Goal: Task Accomplishment & Management: Complete application form

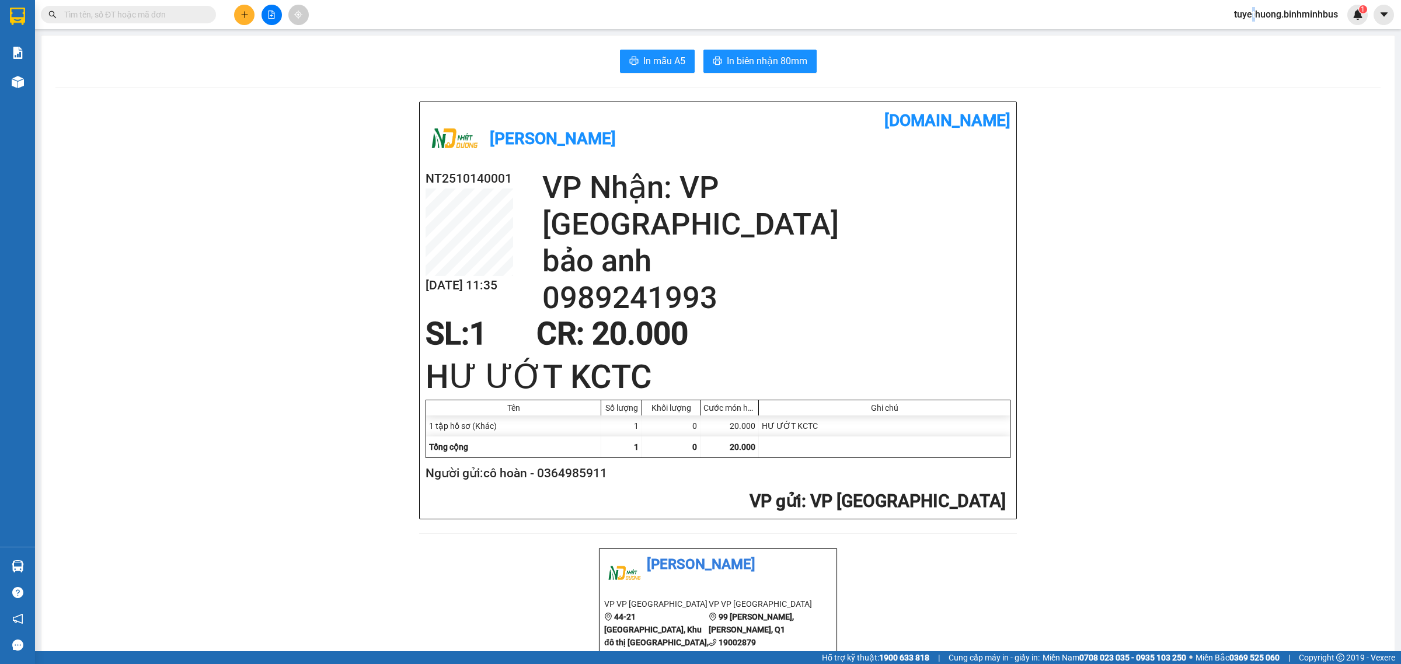
click at [1250, 0] on div "Kết quả tìm kiếm ( 0 ) Bộ lọc No Data tuyethuong.binhminhbus 1" at bounding box center [700, 14] width 1401 height 29
click at [1291, 22] on span "tuyethuong.binhminhbus" at bounding box center [1286, 14] width 123 height 15
click at [1290, 13] on span "tuyethuong.binhminhbus" at bounding box center [1286, 14] width 123 height 15
click at [1261, 33] on span "Đăng xuất" at bounding box center [1290, 36] width 100 height 13
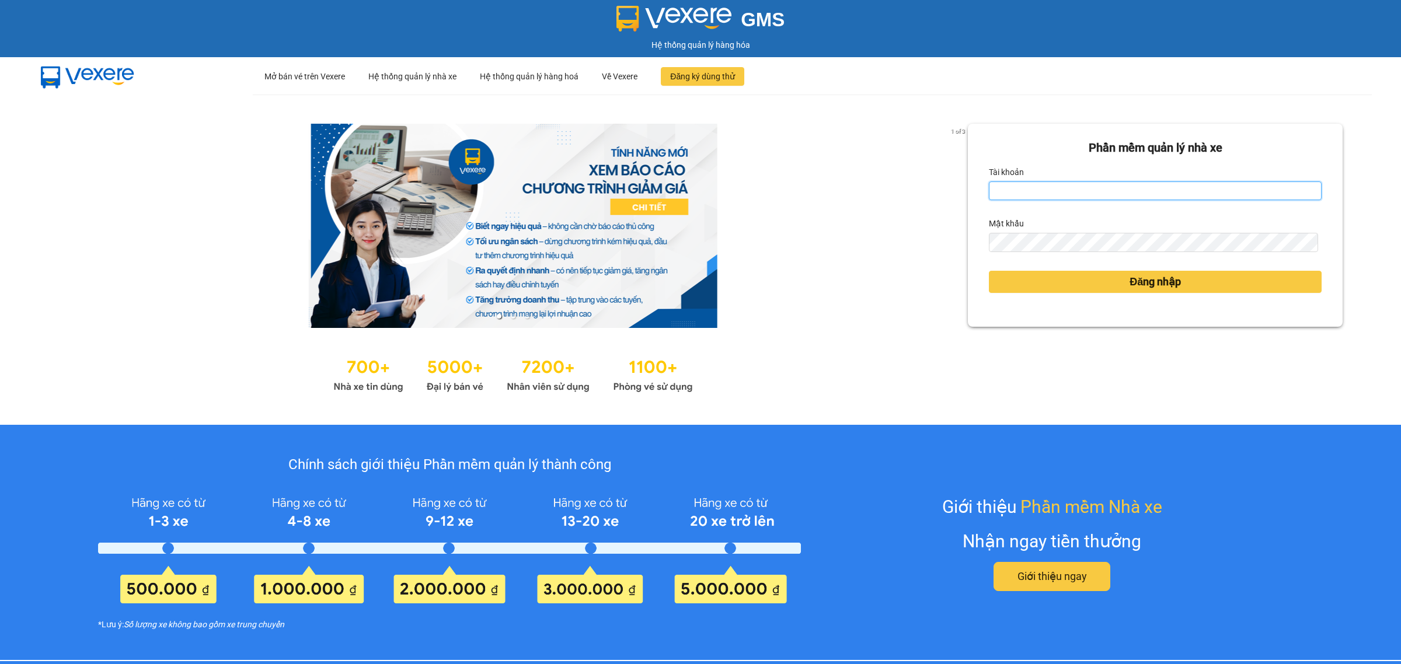
click at [1051, 184] on input "Tài khoản" at bounding box center [1155, 191] width 333 height 19
type input "ngocvan.binhminhbus"
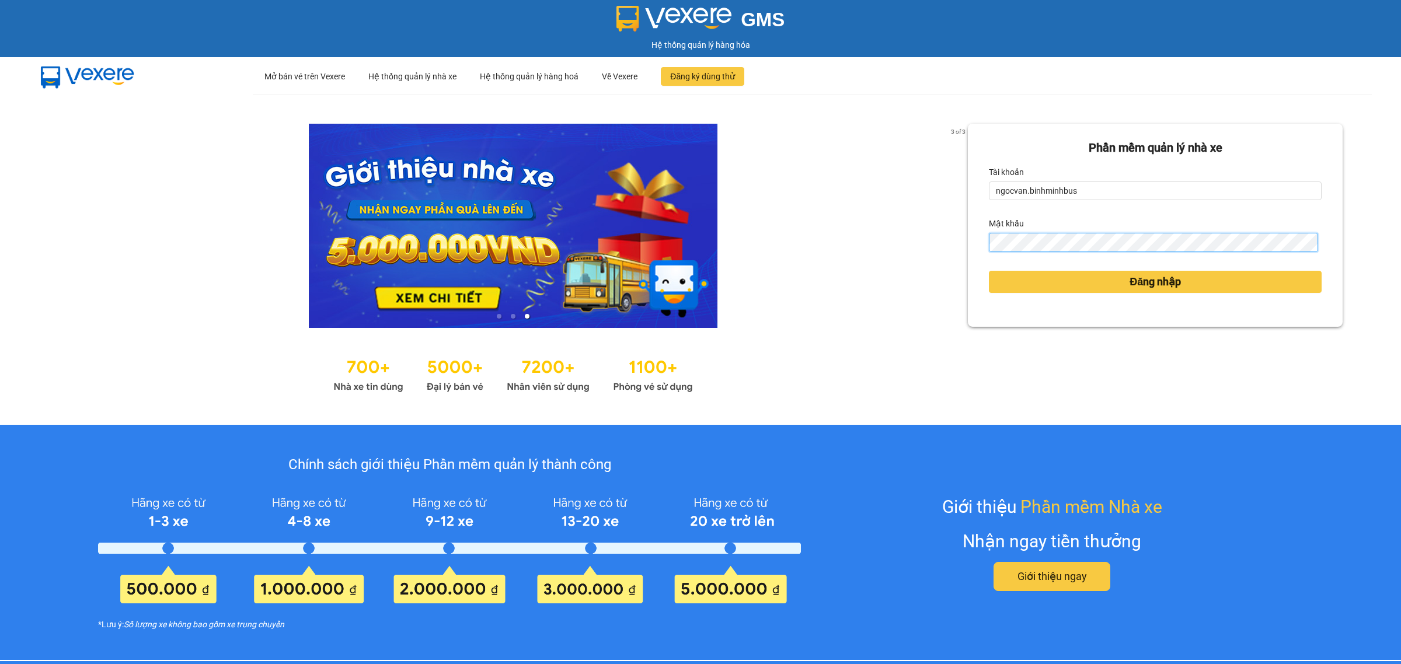
click at [989, 271] on button "Đăng nhập" at bounding box center [1155, 282] width 333 height 22
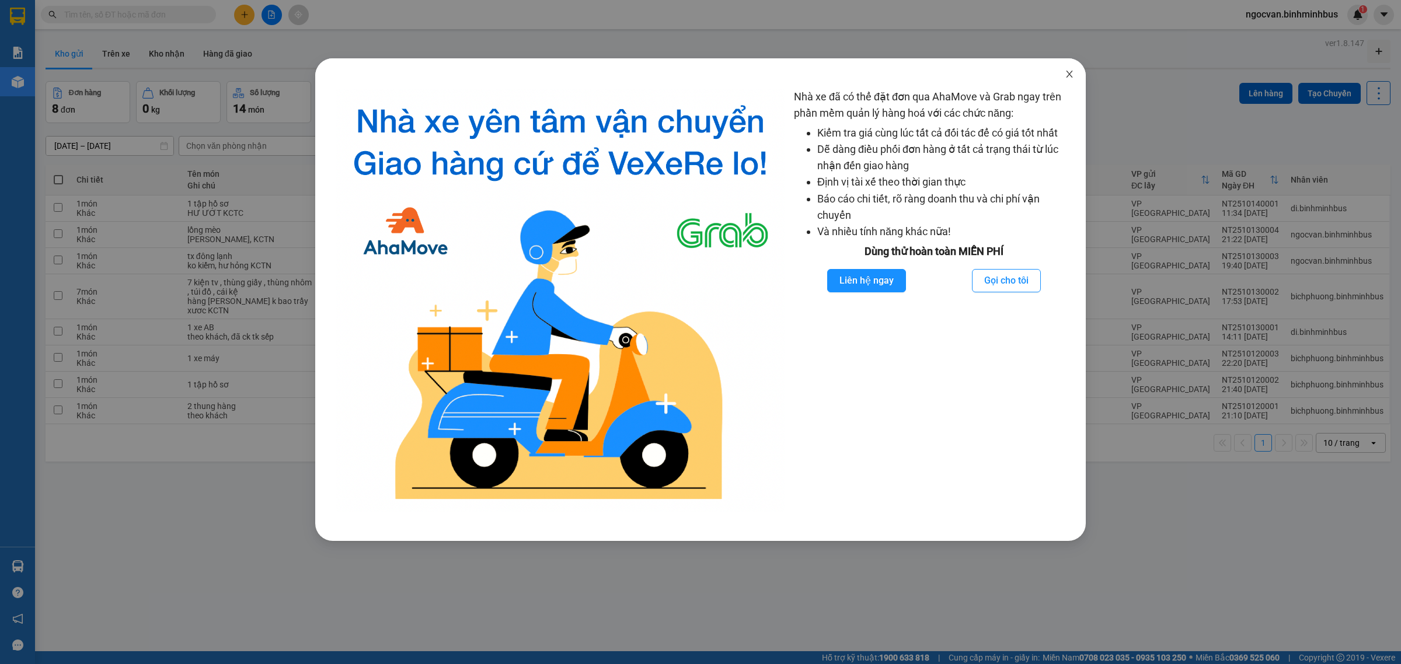
click at [1067, 79] on span "Close" at bounding box center [1069, 74] width 33 height 33
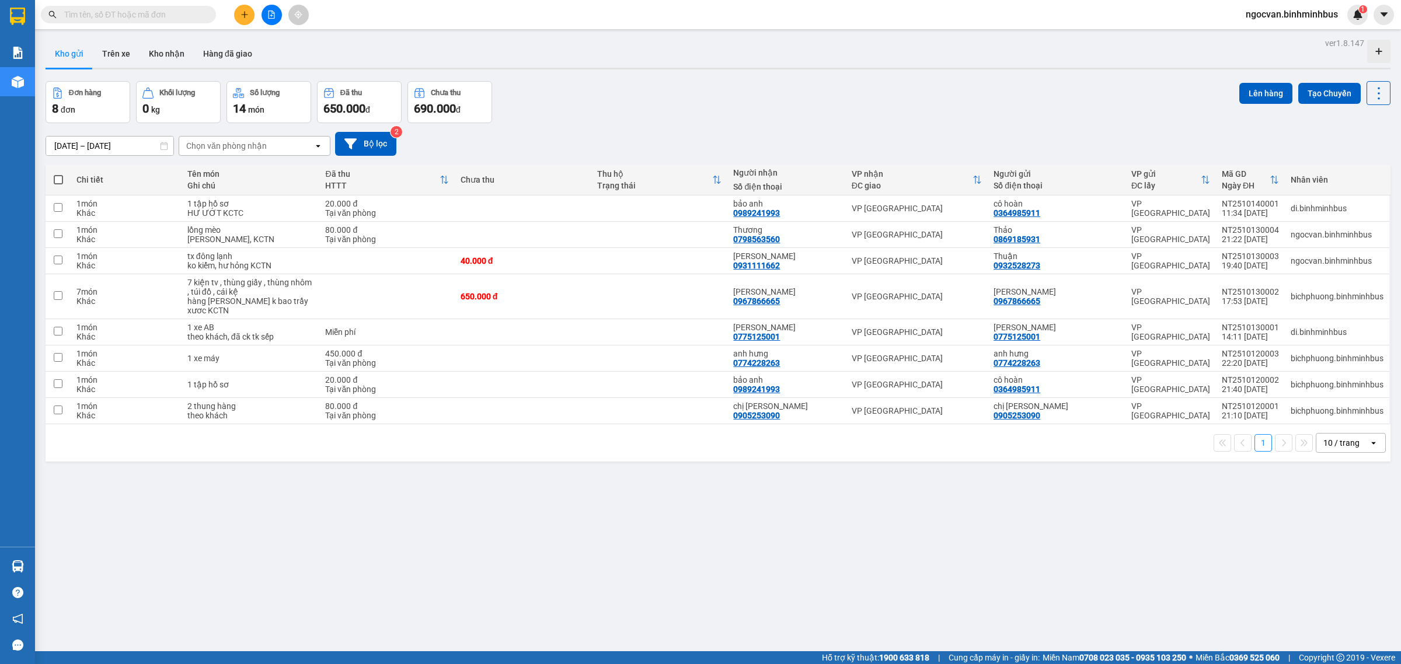
click at [246, 9] on button at bounding box center [244, 15] width 20 height 20
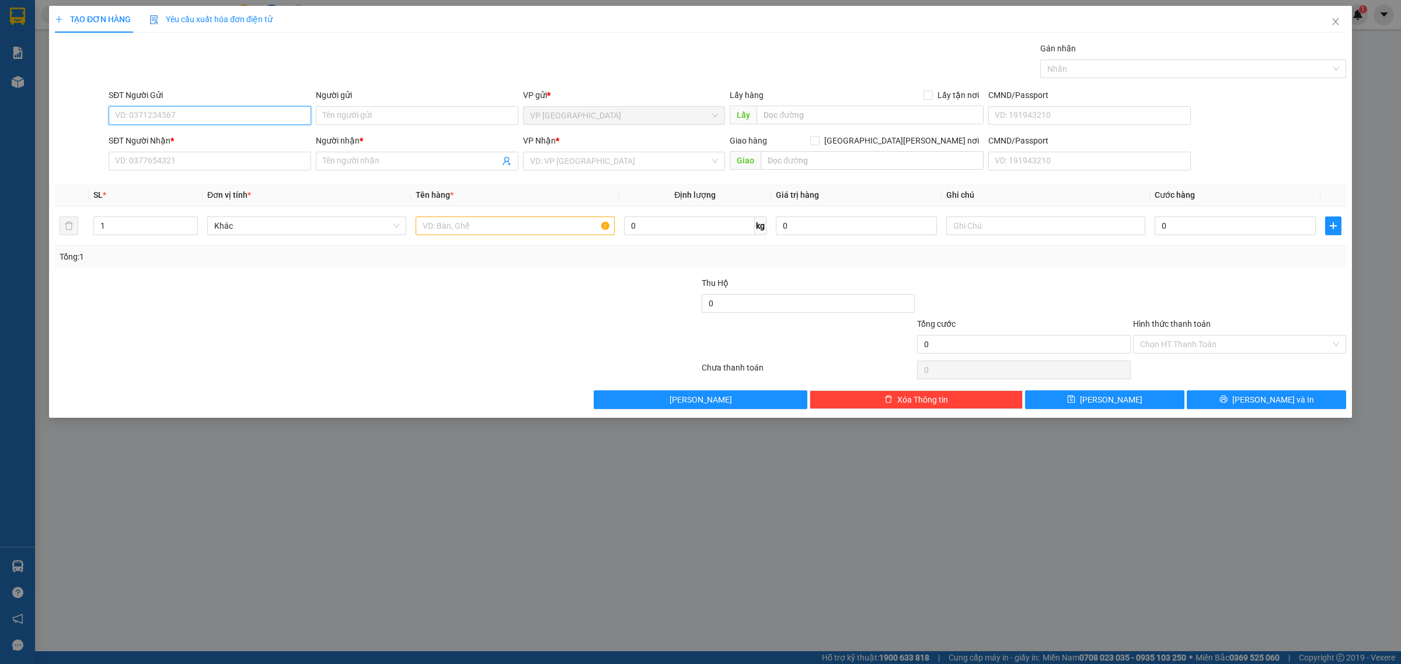
click at [182, 117] on input "SĐT Người Gửi" at bounding box center [210, 115] width 203 height 19
type input "0931182568"
click at [392, 121] on input "Người gửi" at bounding box center [417, 115] width 203 height 19
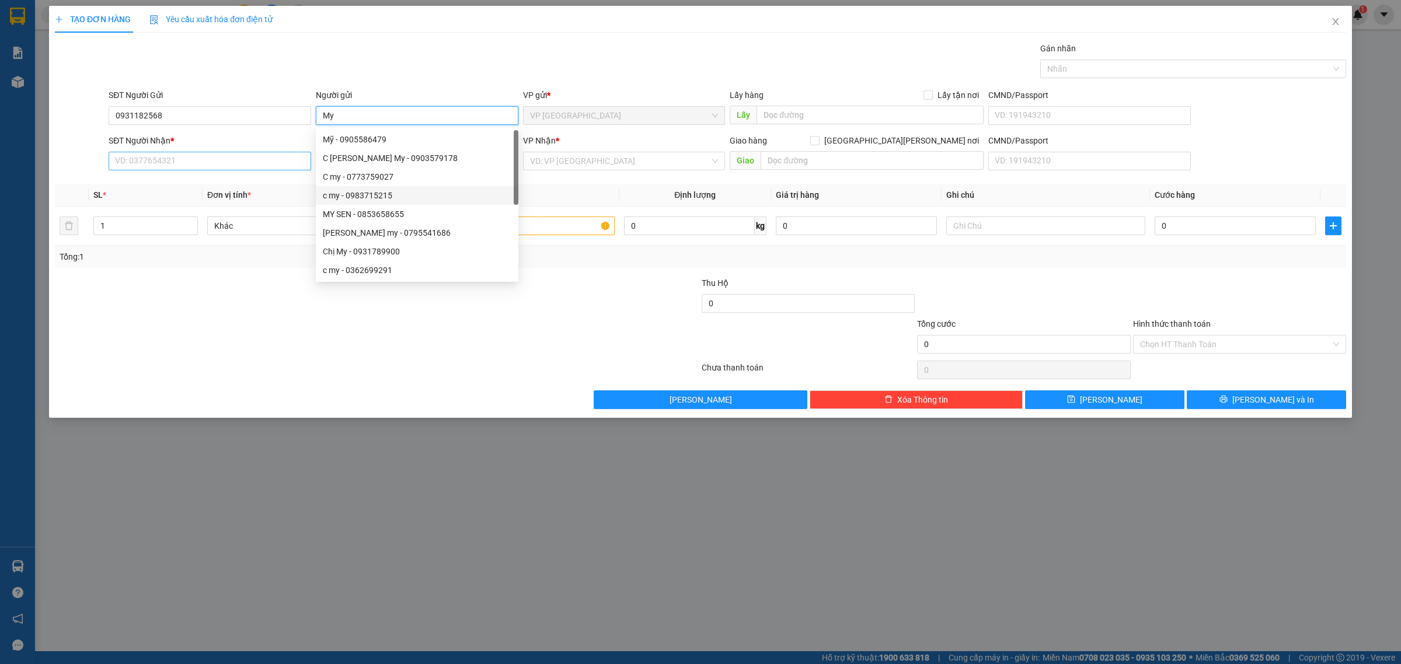
type input "My"
click at [238, 162] on input "SĐT Người Nhận *" at bounding box center [210, 161] width 203 height 19
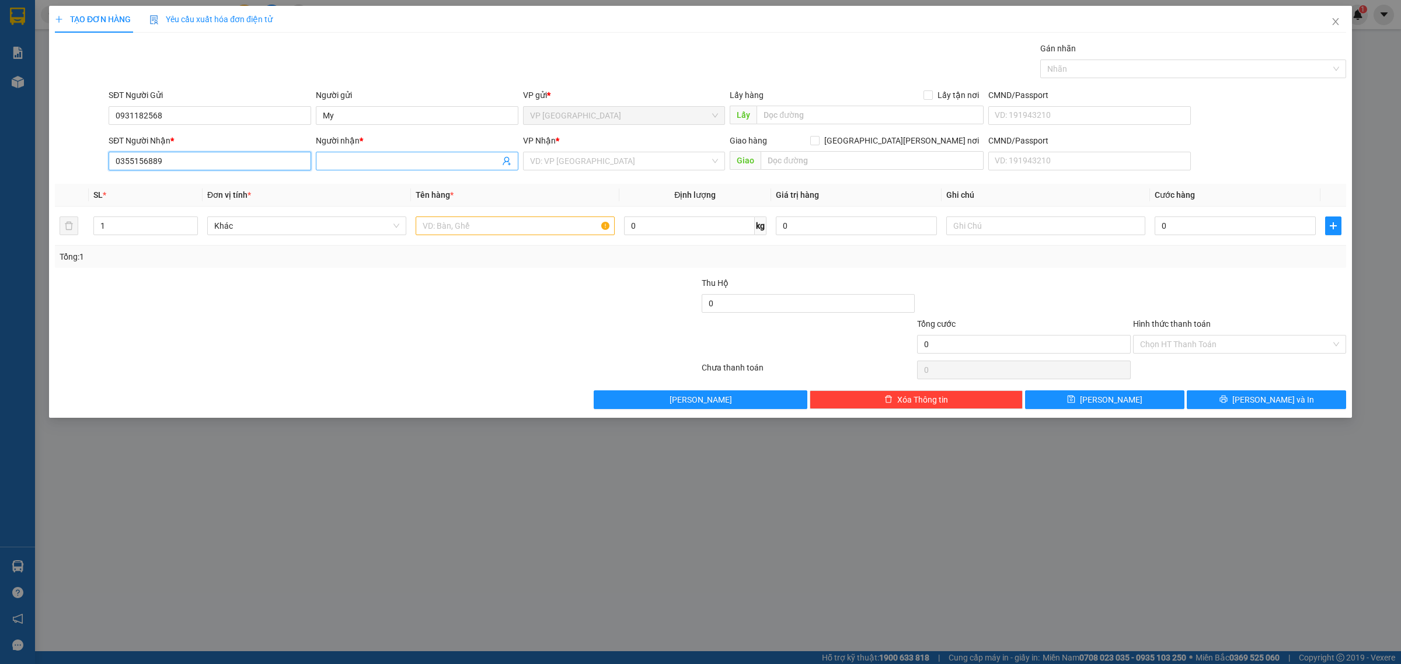
type input "0355156889"
click at [362, 164] on input "Người nhận *" at bounding box center [411, 161] width 177 height 13
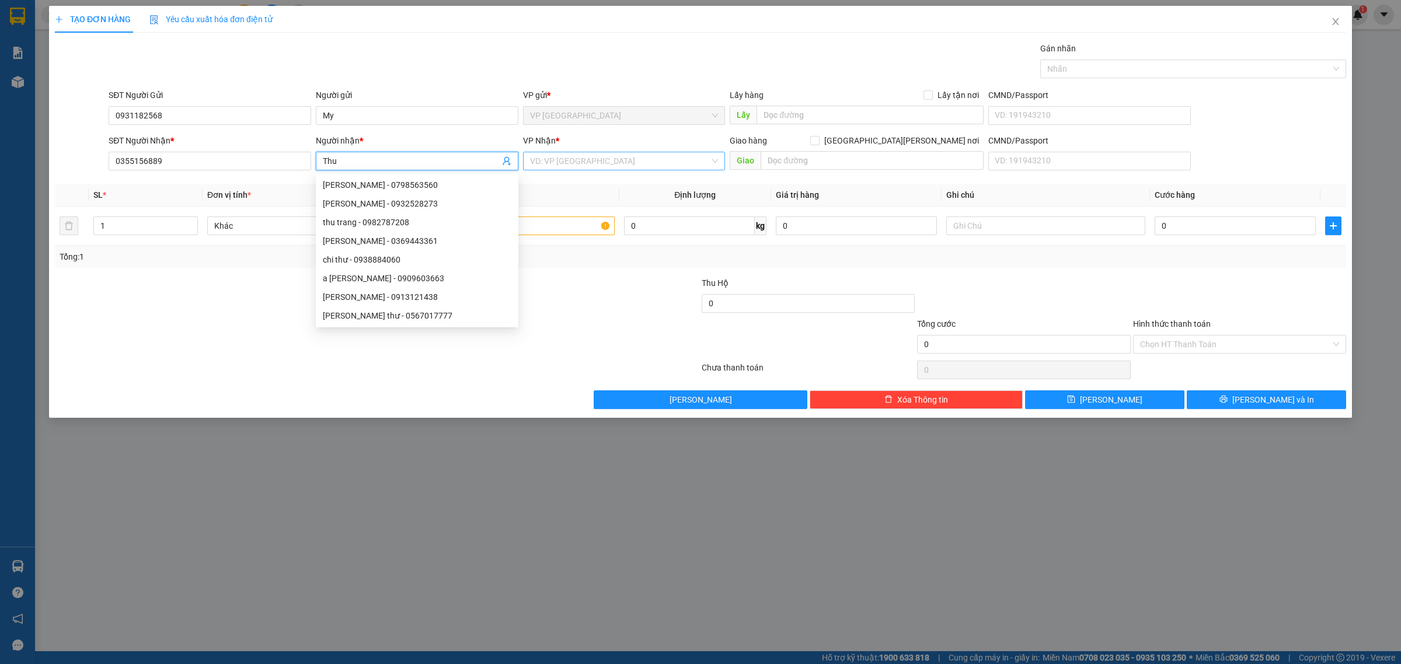
type input "Thu"
click at [636, 165] on input "search" at bounding box center [620, 161] width 180 height 18
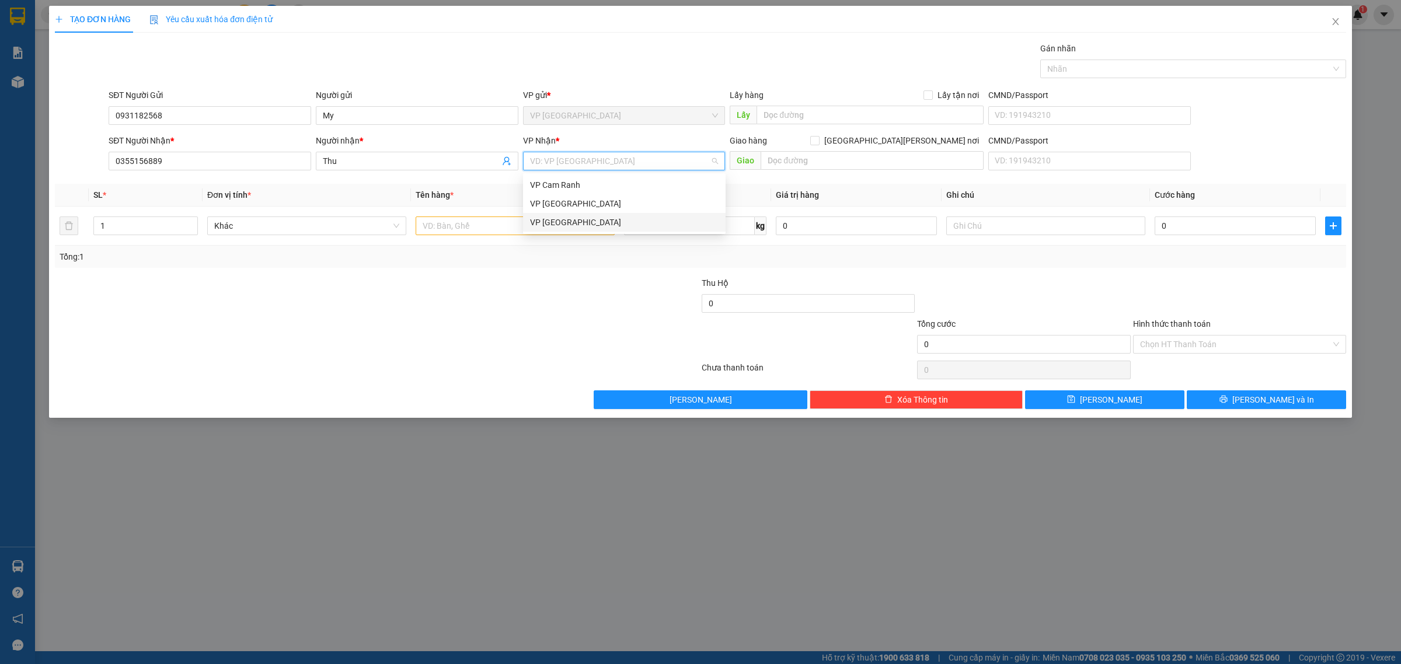
click at [605, 225] on div "VP [GEOGRAPHIC_DATA]" at bounding box center [624, 222] width 189 height 13
click at [457, 219] on input "text" at bounding box center [515, 226] width 199 height 19
type input "d"
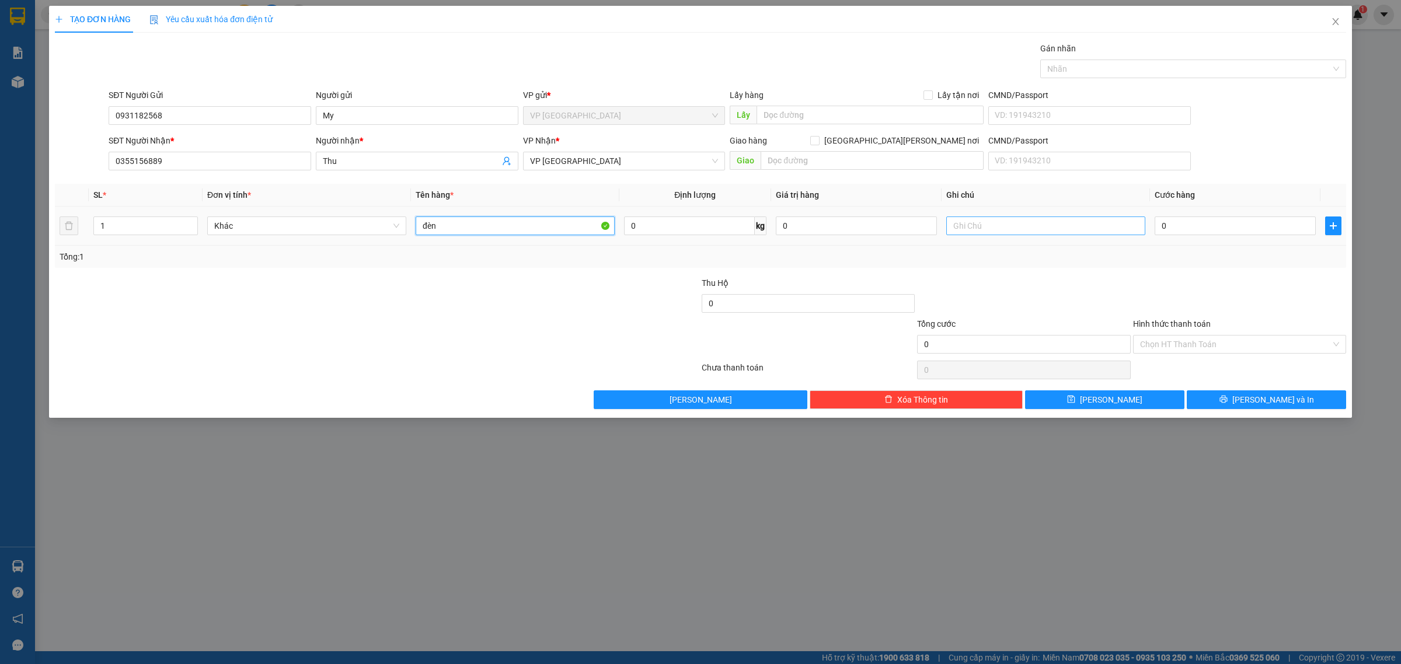
type input "đèn"
click at [960, 220] on input "text" at bounding box center [1045, 226] width 199 height 19
type input "hàng dễ vỡ, nhẹ tay, hàng không kiểm KCTN"
click at [1189, 224] on input "0" at bounding box center [1235, 226] width 161 height 19
type input "3"
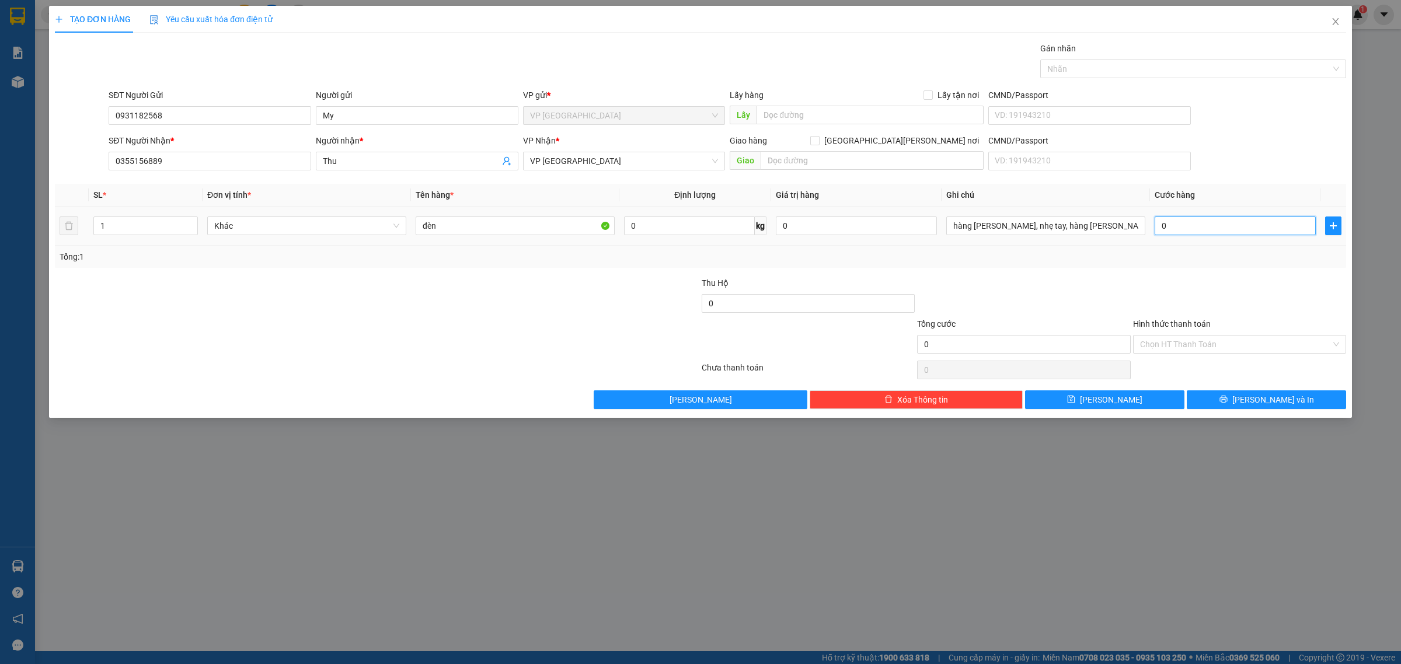
type input "3"
type input "30"
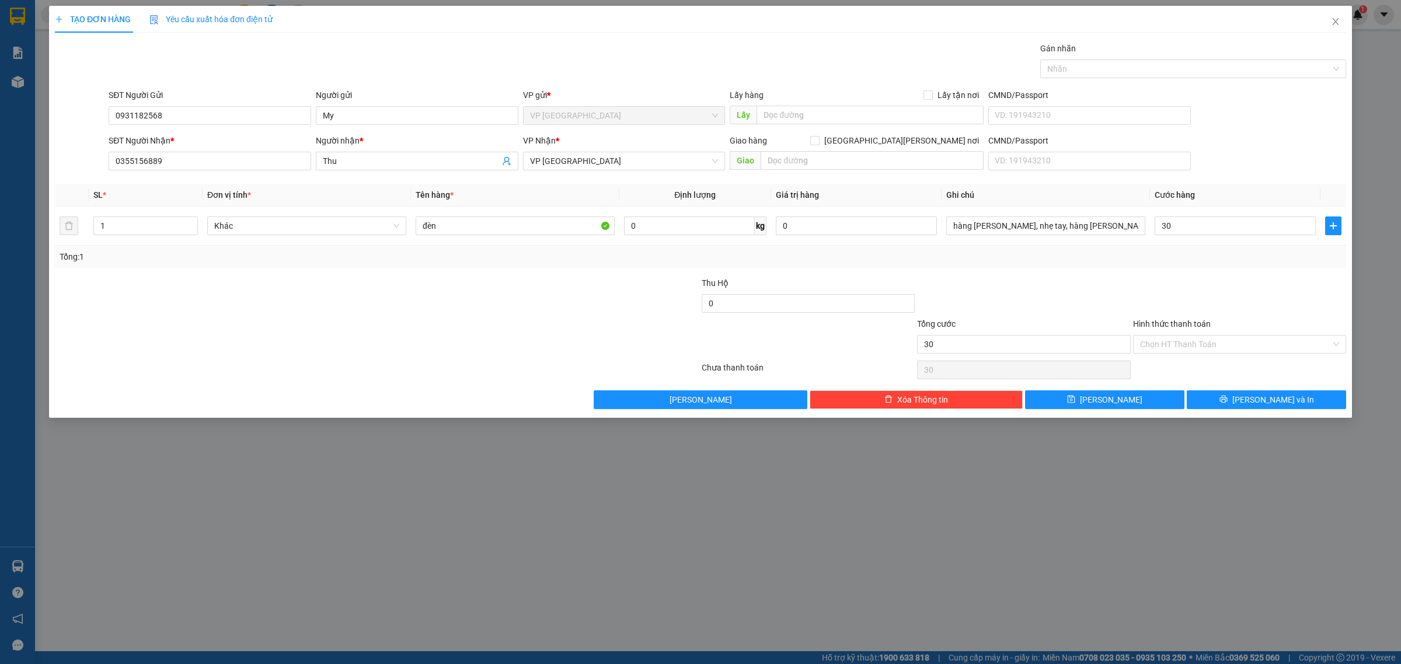
type input "30.000"
click at [1019, 308] on div at bounding box center [1023, 297] width 215 height 41
click at [1256, 404] on button "Lưu và In" at bounding box center [1266, 400] width 159 height 19
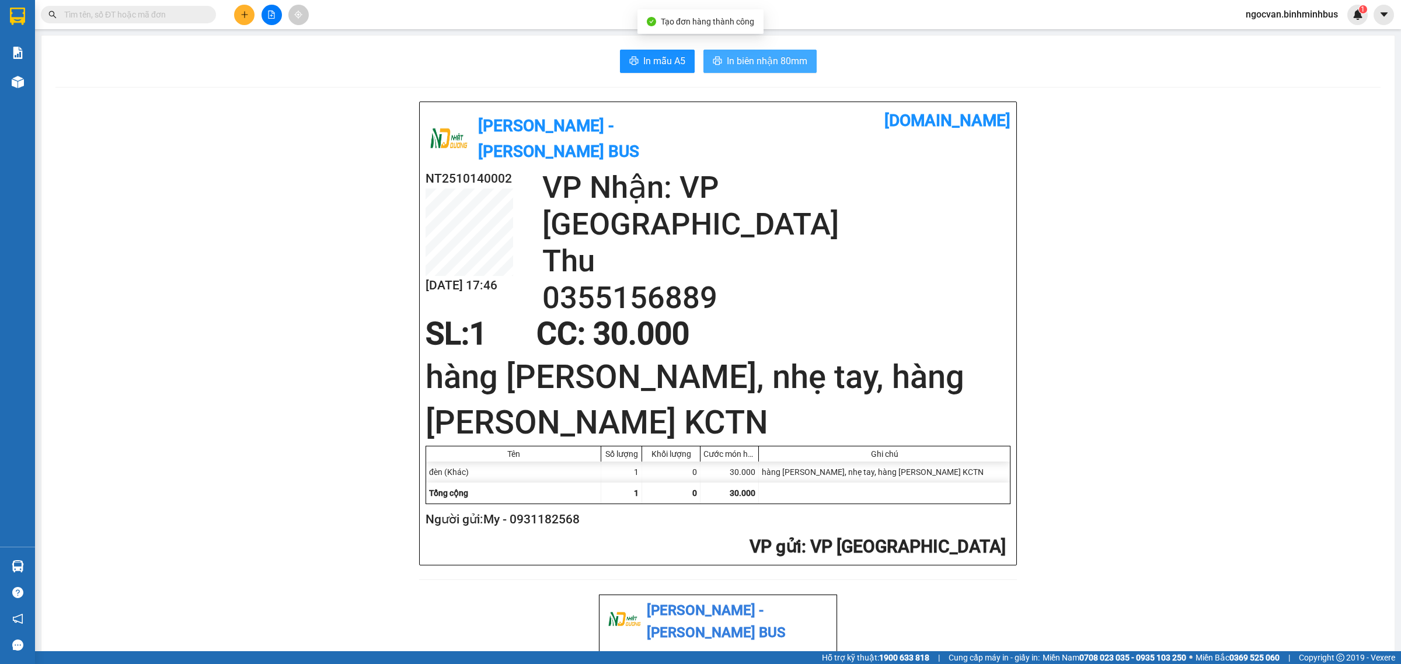
click at [793, 59] on span "In biên nhận 80mm" at bounding box center [767, 61] width 81 height 15
click at [658, 68] on span "In mẫu A5" at bounding box center [664, 61] width 42 height 15
